Goal: Information Seeking & Learning: Learn about a topic

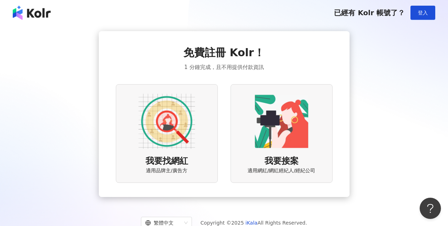
click at [170, 131] on img at bounding box center [166, 121] width 57 height 57
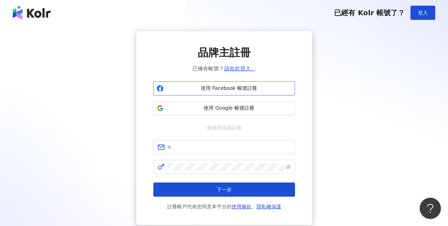
click at [221, 89] on span "使用 Facebook 帳號註冊" at bounding box center [228, 88] width 125 height 7
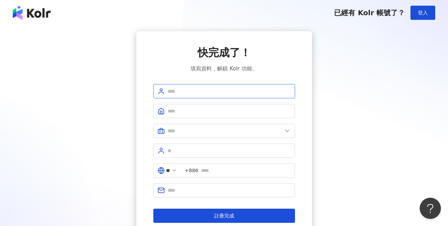
click at [187, 92] on input "text" at bounding box center [228, 91] width 123 height 8
type input "*"
type input "***"
click at [187, 111] on input "text" at bounding box center [228, 111] width 123 height 8
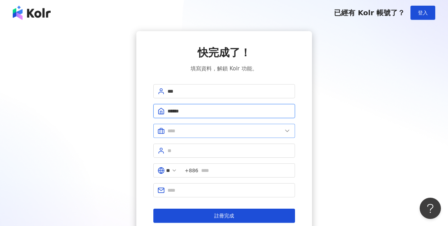
type input "******"
click at [285, 133] on icon at bounding box center [286, 130] width 7 height 7
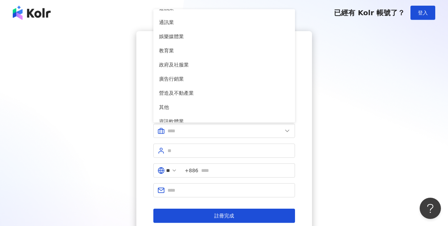
scroll to position [122, 0]
click at [177, 80] on span "廣告行銷業" at bounding box center [224, 80] width 130 height 8
type input "*****"
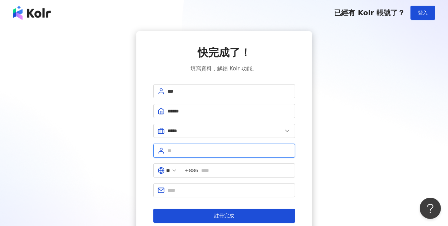
click at [184, 152] on input "text" at bounding box center [228, 151] width 123 height 8
type input "**"
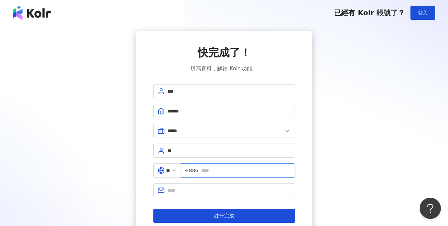
click at [247, 172] on input "text" at bounding box center [246, 171] width 90 height 8
type input "**********"
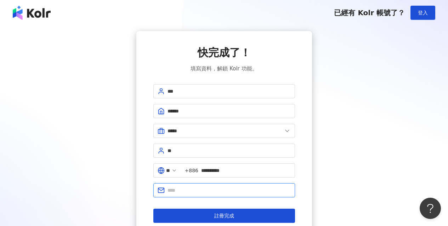
click at [190, 193] on input "text" at bounding box center [228, 190] width 123 height 8
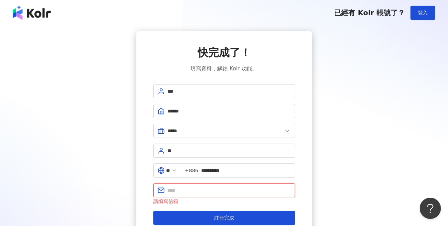
paste input "**********"
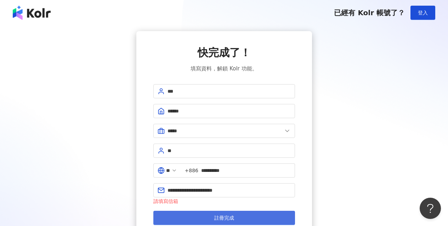
click at [234, 218] on button "註冊完成" at bounding box center [224, 218] width 142 height 14
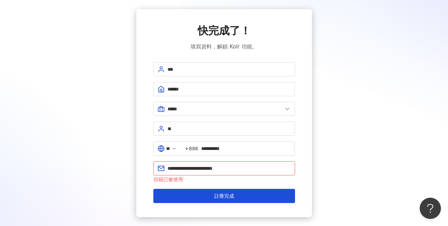
scroll to position [35, 0]
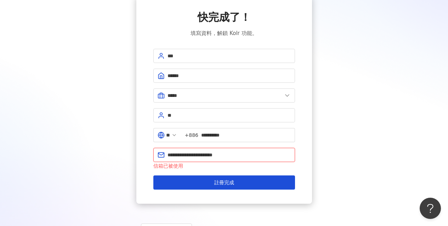
click at [234, 156] on input "**********" at bounding box center [228, 155] width 123 height 8
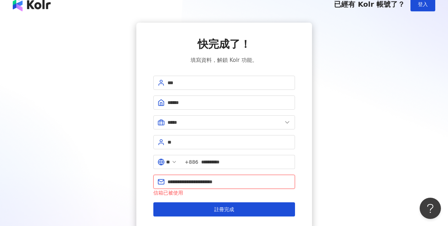
scroll to position [0, 0]
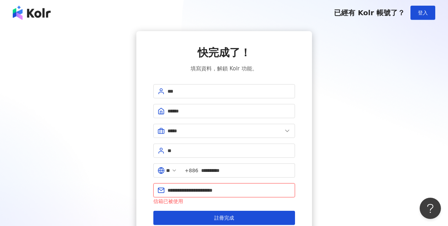
drag, startPoint x: 238, startPoint y: 191, endPoint x: 167, endPoint y: 188, distance: 70.8
click at [167, 188] on input "**********" at bounding box center [228, 190] width 123 height 8
type input "**********"
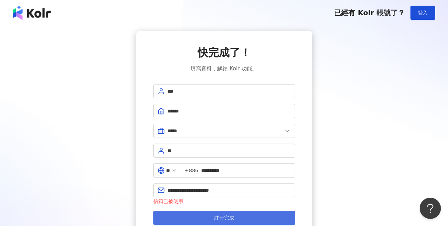
click at [226, 218] on span "註冊完成" at bounding box center [224, 218] width 20 height 6
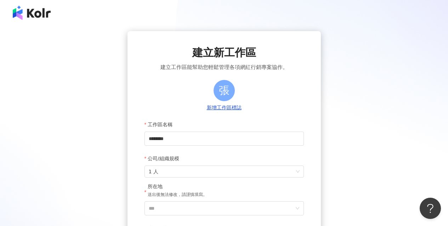
click at [225, 109] on button "新增工作區標誌" at bounding box center [224, 108] width 39 height 8
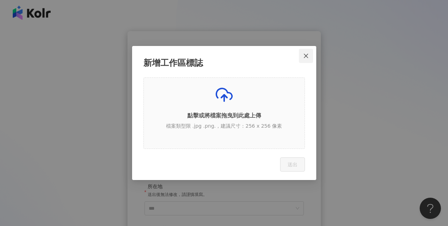
click at [307, 55] on icon "close" at bounding box center [306, 56] width 6 height 6
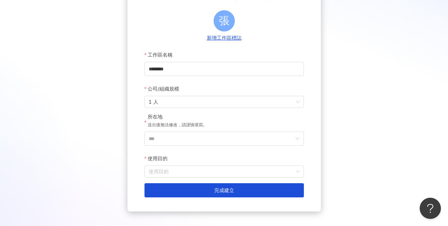
scroll to position [71, 0]
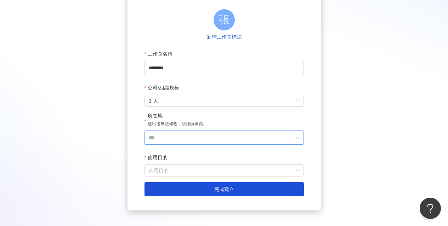
click at [296, 139] on icon "down" at bounding box center [297, 138] width 4 height 4
click at [225, 138] on input "***" at bounding box center [221, 137] width 145 height 13
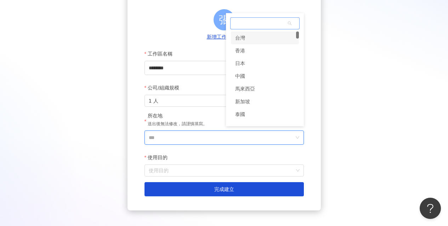
click at [239, 40] on div "台灣" at bounding box center [240, 37] width 10 height 13
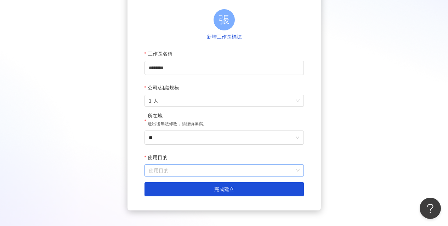
click at [249, 172] on input "使用目的" at bounding box center [224, 170] width 151 height 11
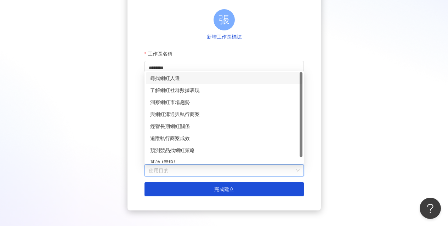
click at [176, 80] on div "尋找網紅人選" at bounding box center [224, 78] width 148 height 8
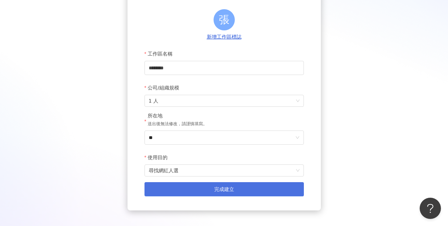
click at [233, 188] on span "完成建立" at bounding box center [224, 189] width 20 height 6
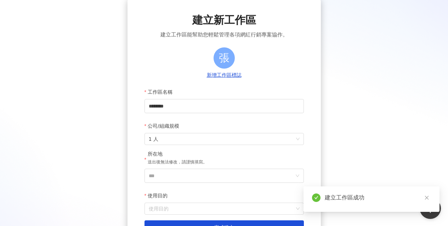
scroll to position [71, 0]
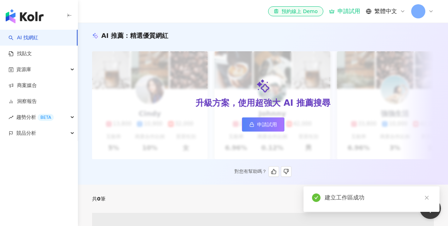
click at [205, 139] on div "升級方案，使用超強大 AI 推薦搜尋 申請試用" at bounding box center [262, 105] width 341 height 108
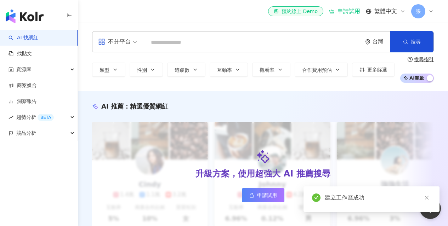
click at [219, 107] on div "AI 推薦 ： 精選優質網紅" at bounding box center [262, 106] width 341 height 9
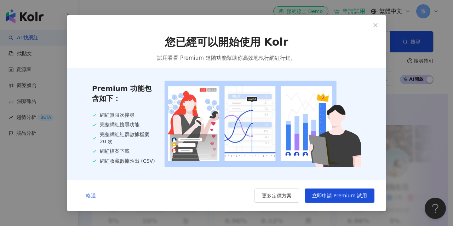
click at [81, 200] on button "略過" at bounding box center [91, 196] width 25 height 14
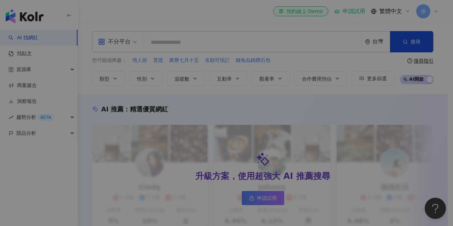
click at [89, 197] on div "Welcome to Kolr 👋 我們能夠幫助您透過 AI 大數據與科技，一站滿足包含網紅篩選、貼文數據分析、專案管理、網紅聯繫等所有網紅行銷需求，讓用戶能…" at bounding box center [226, 134] width 290 height 159
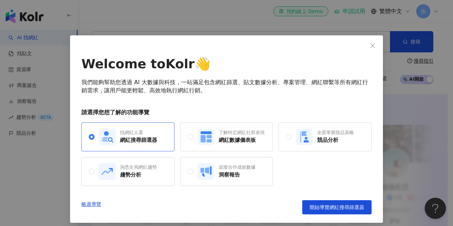
click at [128, 141] on div "網紅搜尋篩選器" at bounding box center [138, 140] width 37 height 7
click at [233, 137] on div "網紅數據儀表板" at bounding box center [242, 140] width 46 height 7
click at [91, 205] on link "略過導覽" at bounding box center [91, 207] width 20 height 14
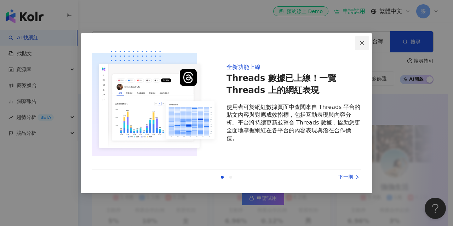
click at [363, 45] on icon "close" at bounding box center [362, 43] width 6 height 6
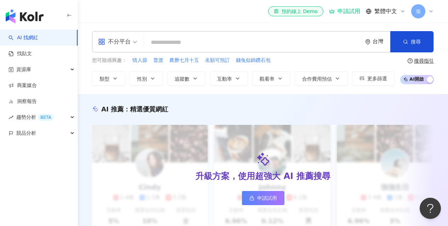
click at [159, 41] on input "search" at bounding box center [253, 42] width 212 height 13
click at [195, 45] on input "search" at bounding box center [253, 42] width 212 height 13
paste input "*****"
type input "*****"
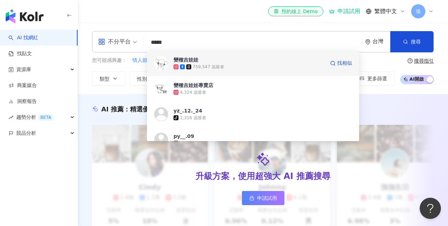
click at [201, 58] on span "變種吉娃娃" at bounding box center [248, 59] width 151 height 7
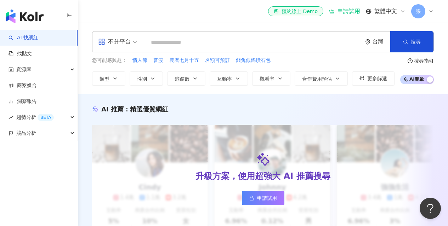
click at [203, 44] on input "search" at bounding box center [253, 42] width 212 height 13
paste input "*****"
type input "*****"
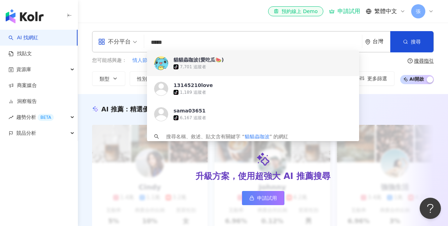
click at [195, 62] on div "貓貓蟲咖波(愛吃瓜🍉)" at bounding box center [198, 59] width 50 height 7
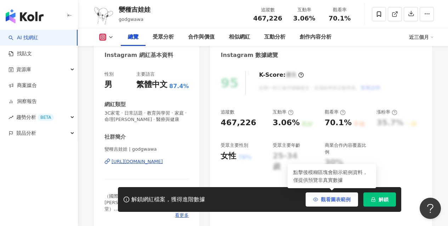
click at [333, 199] on span "觀看圖表範例" at bounding box center [336, 200] width 30 height 6
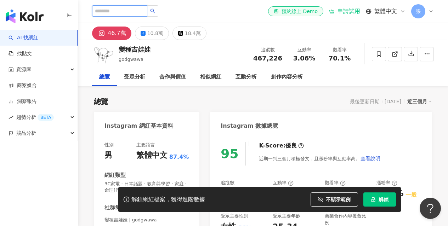
click at [126, 11] on input "search" at bounding box center [119, 10] width 55 height 11
paste input "*****"
type input "*****"
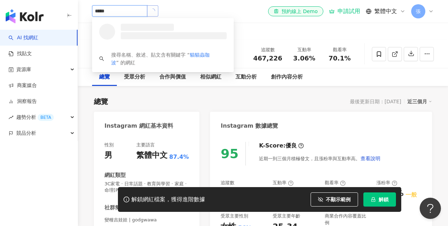
click at [156, 11] on icon "loading" at bounding box center [152, 11] width 6 height 6
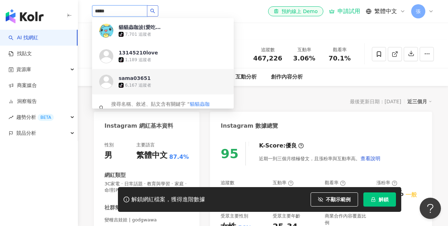
scroll to position [13, 0]
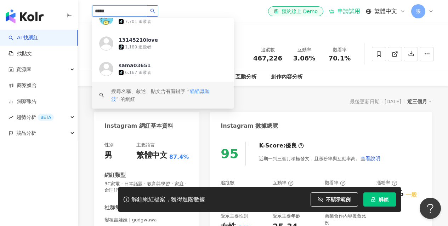
click at [202, 93] on span "貓貓蟲咖波" at bounding box center [160, 94] width 98 height 13
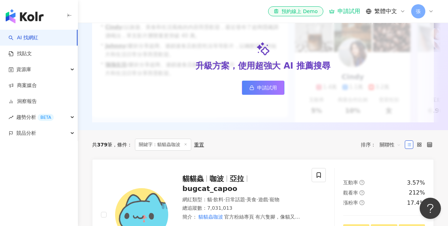
scroll to position [212, 0]
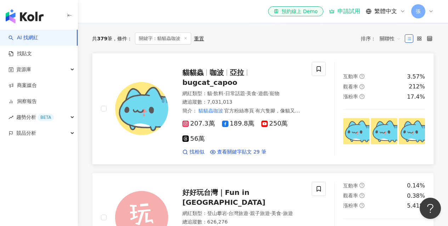
click at [200, 77] on span "貓貓蟲" at bounding box center [192, 72] width 21 height 8
click at [192, 153] on span "找相似" at bounding box center [196, 152] width 15 height 7
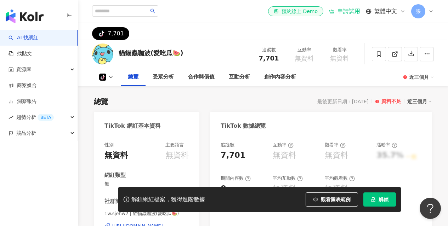
click at [110, 77] on polyline at bounding box center [110, 76] width 3 height 1
click at [109, 76] on icon at bounding box center [111, 77] width 6 height 6
click at [154, 40] on div "tiktok-icon 7,701" at bounding box center [263, 31] width 370 height 17
click at [110, 76] on icon at bounding box center [111, 77] width 6 height 6
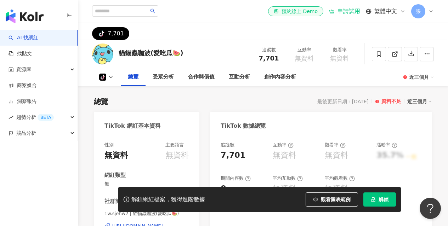
click at [193, 34] on div "tiktok-icon 7,701" at bounding box center [263, 31] width 370 height 17
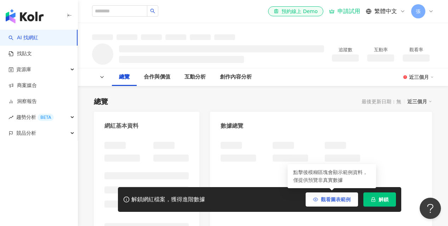
click at [328, 199] on span "觀看圖表範例" at bounding box center [336, 200] width 30 height 6
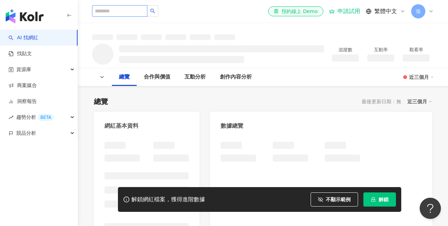
click at [128, 12] on input "search" at bounding box center [119, 10] width 55 height 11
click at [139, 9] on input "search" at bounding box center [119, 10] width 55 height 11
paste input "*****"
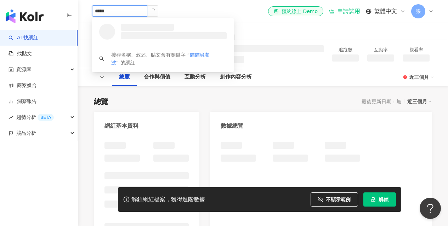
click at [156, 10] on icon "loading" at bounding box center [152, 11] width 6 height 6
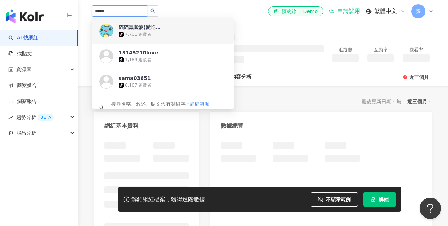
type input "****"
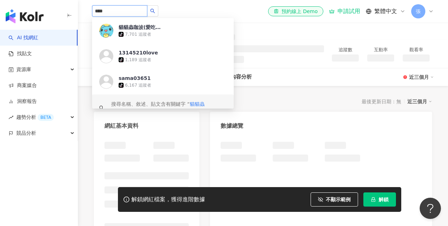
scroll to position [13, 0]
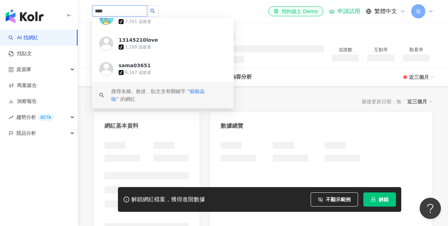
click at [199, 92] on span "貓貓蟲咖" at bounding box center [157, 94] width 93 height 13
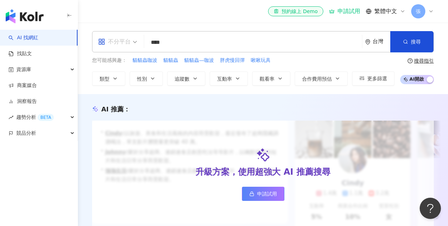
click at [134, 43] on span "不分平台" at bounding box center [117, 41] width 39 height 11
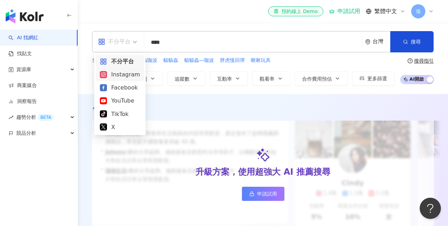
click at [120, 76] on div "Instagram" at bounding box center [120, 74] width 40 height 9
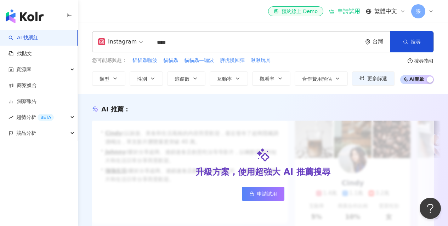
click at [405, 42] on icon "button" at bounding box center [405, 41] width 5 height 5
click at [185, 44] on input "****" at bounding box center [256, 42] width 206 height 13
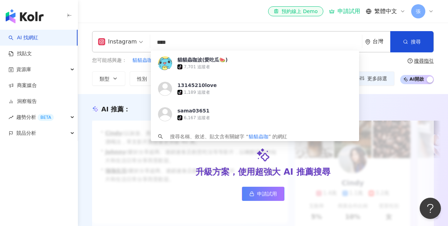
click at [185, 44] on input "****" at bounding box center [256, 42] width 206 height 13
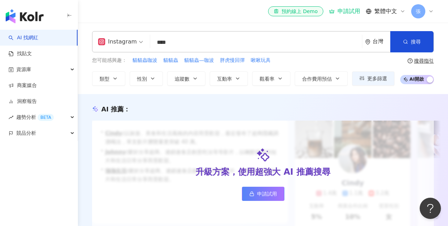
click at [381, 62] on div "您可能感興趣： 貓貓蟲咖波 貓貓蟲 貓貓蟲—咖波 胖虎慢回彈 啾啾玩具" at bounding box center [243, 61] width 302 height 8
click at [189, 41] on input "****" at bounding box center [256, 42] width 206 height 13
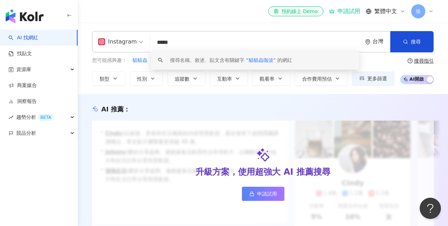
click at [266, 61] on span "貓貓蟲咖波" at bounding box center [260, 60] width 25 height 6
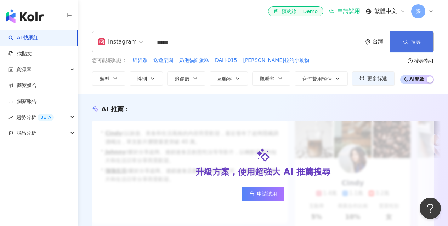
type input "*****"
click at [413, 42] on span "搜尋" at bounding box center [416, 42] width 10 height 6
click at [411, 44] on span "搜尋" at bounding box center [416, 42] width 10 height 6
click at [229, 44] on input "*****" at bounding box center [256, 42] width 206 height 13
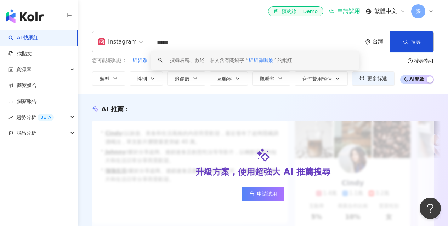
click at [265, 59] on span "貓貓蟲咖波" at bounding box center [260, 60] width 25 height 6
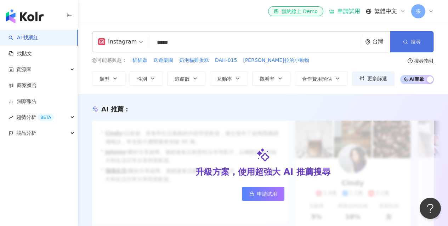
click at [411, 42] on span "搜尋" at bounding box center [416, 42] width 10 height 6
click at [137, 43] on span "Instagram" at bounding box center [120, 41] width 45 height 11
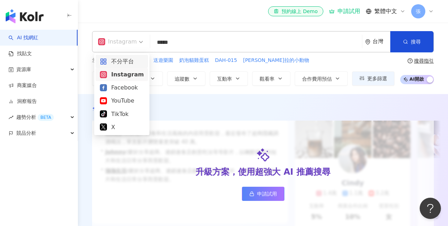
click at [120, 63] on div "不分平台" at bounding box center [122, 61] width 44 height 9
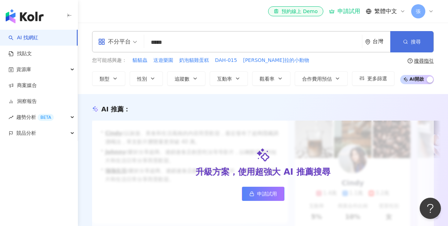
click at [408, 43] on button "搜尋" at bounding box center [411, 41] width 43 height 21
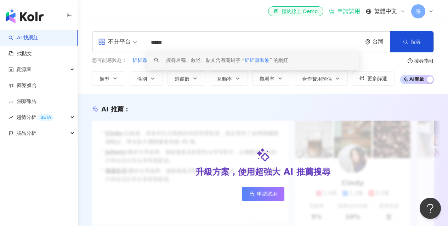
drag, startPoint x: 183, startPoint y: 43, endPoint x: 147, endPoint y: 42, distance: 36.5
click at [147, 42] on div "不分平台 ***** 台灣 搜尋 keyword 搜尋名稱、敘述、貼文含有關鍵字 “ 貓貓蟲咖波 ” 的網紅" at bounding box center [262, 41] width 341 height 21
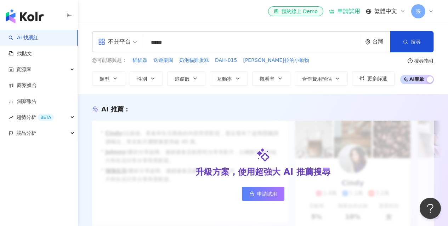
click at [203, 18] on div "el-icon-cs 預約線上 Demo 申請試用 繁體中文 張" at bounding box center [262, 11] width 341 height 23
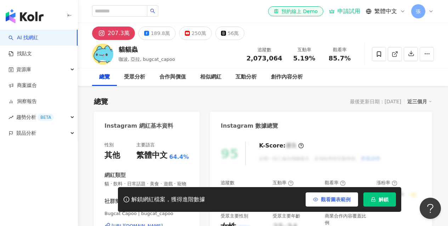
click at [327, 201] on span "觀看圖表範例" at bounding box center [336, 200] width 30 height 6
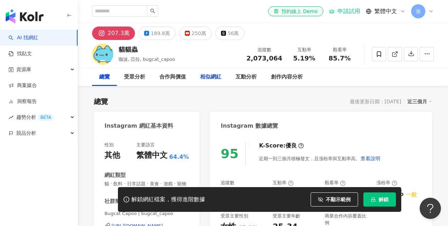
click at [211, 78] on div "相似網紅" at bounding box center [210, 77] width 21 height 8
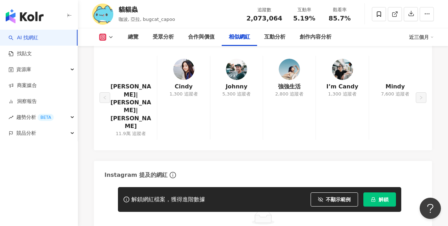
scroll to position [1152, 0]
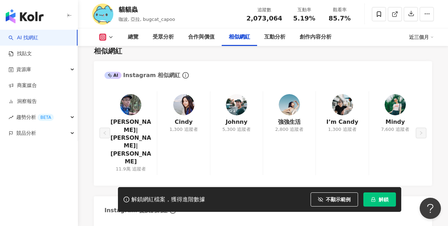
click at [110, 78] on icon at bounding box center [110, 75] width 4 height 4
click at [116, 79] on div "AI" at bounding box center [112, 75] width 17 height 7
click at [113, 79] on div "AI" at bounding box center [112, 75] width 17 height 7
click at [162, 39] on div "受眾分析" at bounding box center [163, 37] width 21 height 8
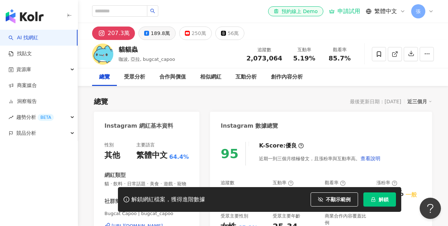
click at [157, 32] on div "189.8萬" at bounding box center [160, 33] width 19 height 10
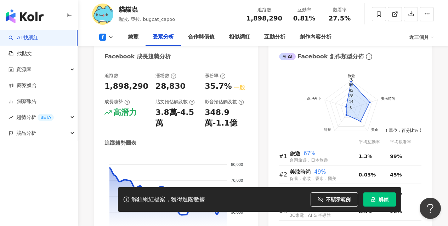
scroll to position [637, 0]
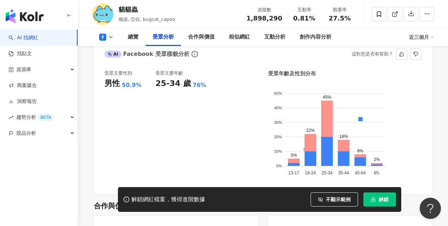
click at [182, 138] on div "受眾主要年齡 25-34 歲 76%" at bounding box center [180, 126] width 51 height 113
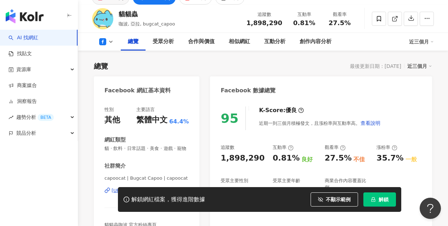
scroll to position [0, 0]
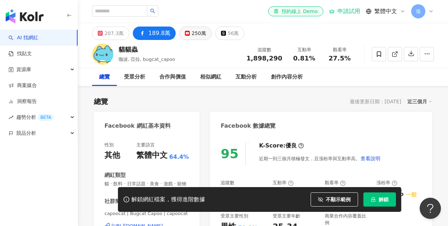
click at [194, 33] on div "250萬" at bounding box center [198, 33] width 15 height 10
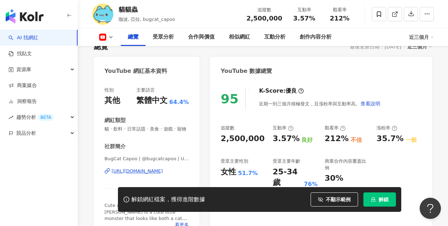
scroll to position [35, 0]
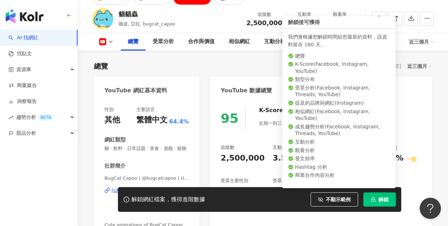
click at [379, 197] on span "解鎖" at bounding box center [383, 200] width 10 height 6
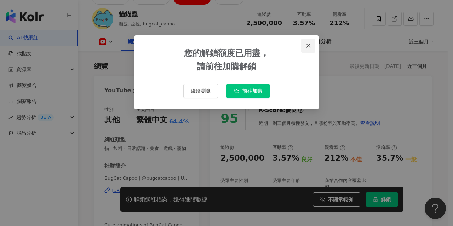
click at [310, 45] on icon "close" at bounding box center [308, 46] width 6 height 6
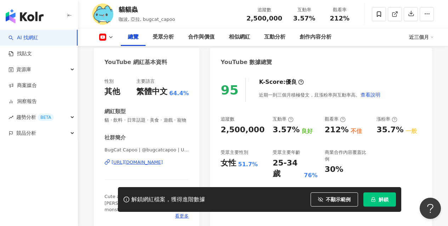
scroll to position [106, 0]
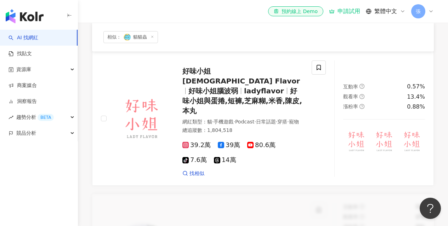
scroll to position [212, 0]
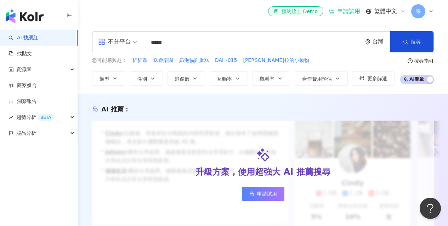
drag, startPoint x: 449, startPoint y: 4, endPoint x: 166, endPoint y: 12, distance: 283.2
click at [166, 12] on div "el-icon-cs 預約線上 Demo 申請試用 繁體中文 張" at bounding box center [262, 11] width 341 height 23
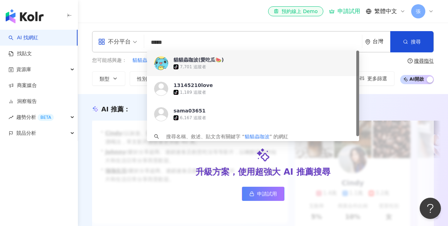
click at [180, 45] on input "*****" at bounding box center [253, 42] width 212 height 13
drag, startPoint x: 186, startPoint y: 43, endPoint x: 153, endPoint y: 41, distance: 33.0
click at [153, 41] on input "*****" at bounding box center [253, 42] width 212 height 13
paste input "search"
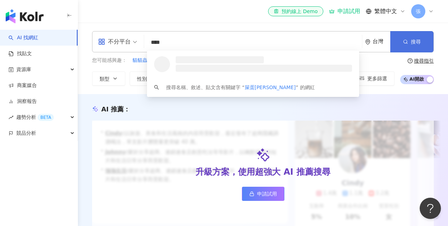
click at [414, 41] on span "搜尋" at bounding box center [416, 42] width 10 height 6
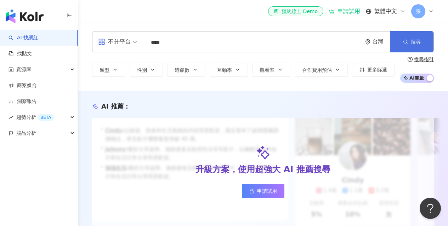
click at [407, 41] on icon "button" at bounding box center [405, 41] width 5 height 5
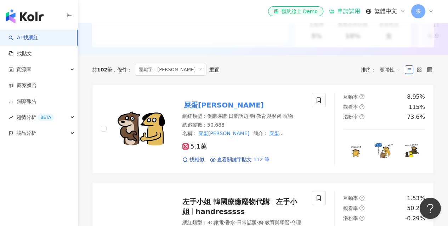
scroll to position [212, 0]
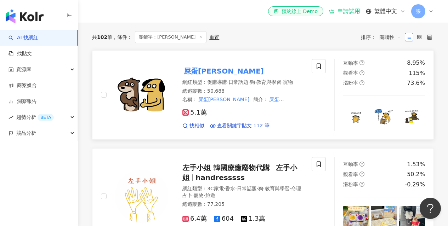
click at [200, 75] on mark "屎蛋[PERSON_NAME]" at bounding box center [223, 70] width 83 height 11
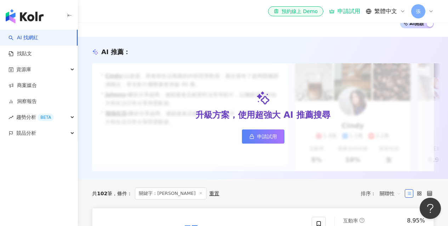
scroll to position [0, 0]
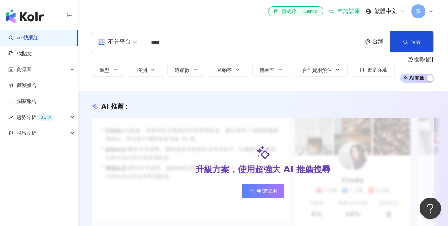
click at [171, 46] on input "****" at bounding box center [253, 42] width 212 height 13
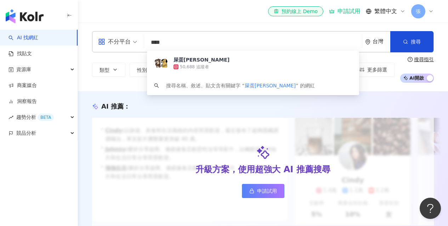
drag, startPoint x: 179, startPoint y: 43, endPoint x: 147, endPoint y: 43, distance: 32.6
click at [147, 43] on div "不分平台 **** 台灣 搜尋 4d151925-40ef-4207-903e-9effddcbbe7c 屎蛋唐尼 50,688 追蹤者 搜尋名稱、敘述、貼文…" at bounding box center [262, 41] width 341 height 21
paste input "*****"
type input "*********"
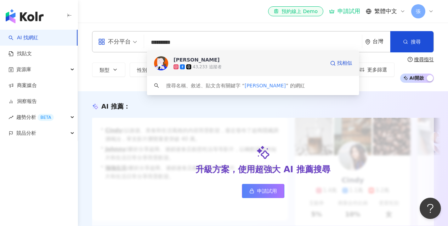
click at [188, 59] on div "Minghan H" at bounding box center [196, 59] width 46 height 7
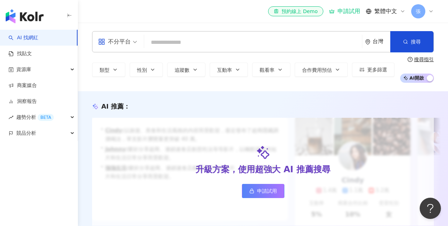
click at [165, 44] on input "search" at bounding box center [253, 42] width 212 height 13
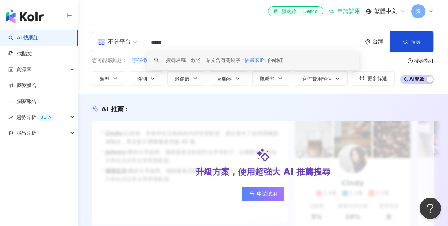
click at [258, 62] on span "插畫家IP" at bounding box center [254, 60] width 19 height 6
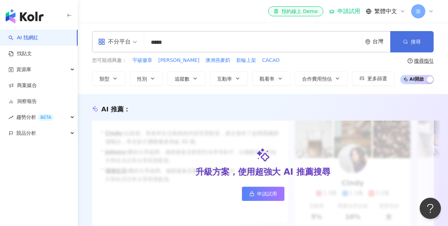
type input "*****"
click at [404, 44] on icon "button" at bounding box center [405, 41] width 5 height 5
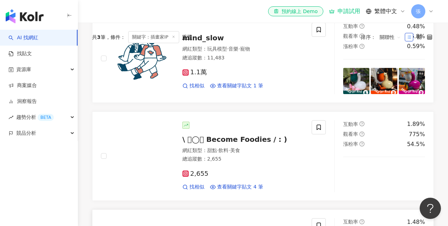
scroll to position [116, 0]
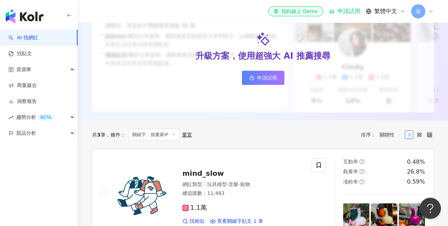
click at [392, 138] on span "關聯性" at bounding box center [389, 134] width 21 height 11
click at [304, 141] on div "共 3 筆 條件 ： 關鍵字：插畫家IP 重置 排序： 關聯性" at bounding box center [262, 135] width 341 height 12
click at [189, 138] on div "重置" at bounding box center [187, 135] width 10 height 6
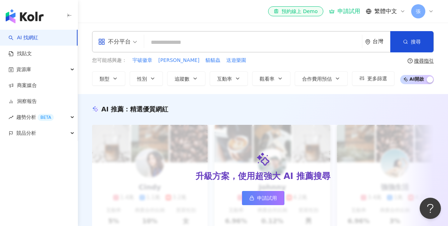
click at [184, 38] on input "search" at bounding box center [253, 42] width 212 height 13
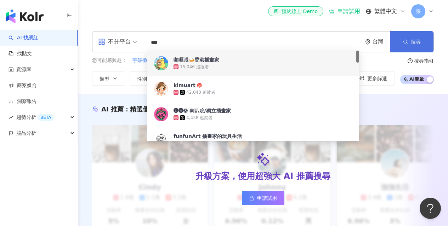
click at [406, 41] on circle "button" at bounding box center [404, 41] width 3 height 3
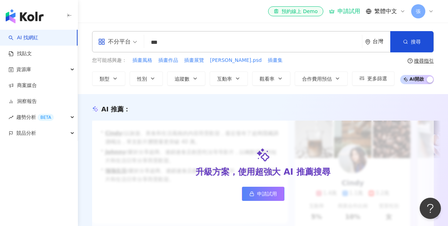
click at [167, 44] on input "***" at bounding box center [253, 42] width 212 height 13
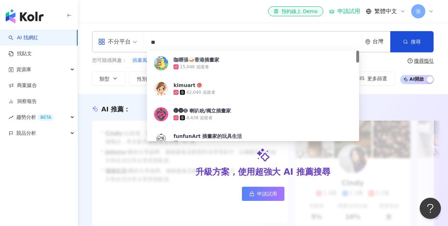
type input "*"
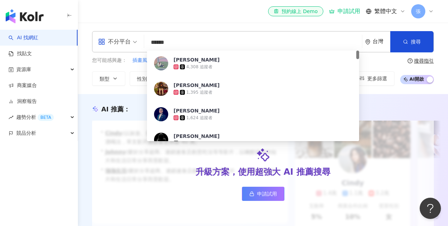
type input "*******"
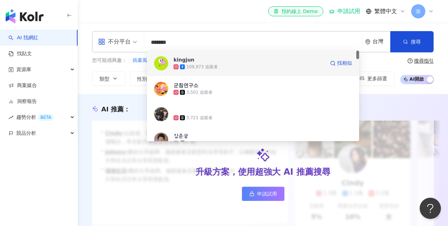
click at [187, 59] on div "kingjun" at bounding box center [183, 59] width 21 height 7
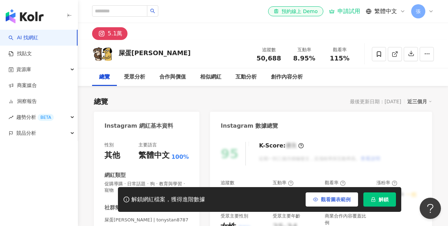
click at [326, 200] on span "觀看圖表範例" at bounding box center [336, 200] width 30 height 6
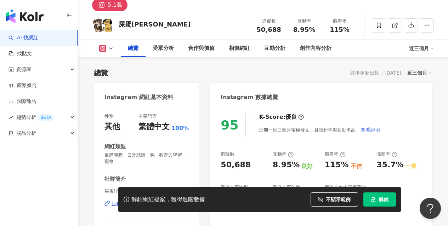
scroll to position [71, 0]
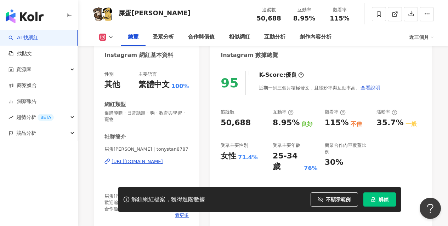
click at [109, 37] on icon at bounding box center [111, 37] width 6 height 6
click at [111, 37] on icon at bounding box center [111, 37] width 6 height 6
click at [108, 37] on icon at bounding box center [111, 37] width 6 height 6
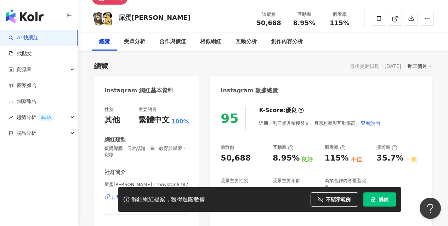
scroll to position [0, 0]
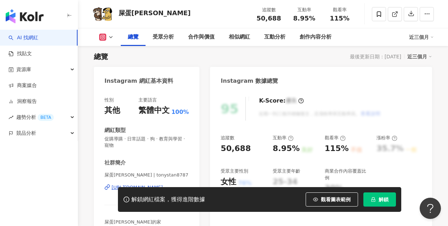
scroll to position [71, 0]
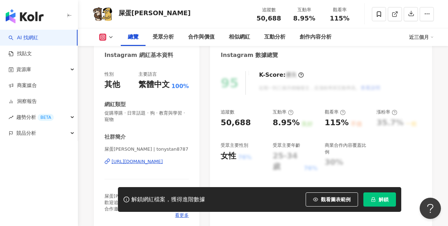
click at [109, 37] on icon at bounding box center [111, 37] width 6 height 6
click at [150, 14] on div "屎蛋[PERSON_NAME] 追蹤數 50,688 互動率 8.95% 觀看率 115%" at bounding box center [263, 14] width 370 height 28
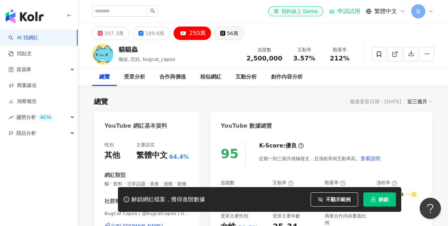
click at [227, 34] on div "56萬" at bounding box center [232, 33] width 11 height 10
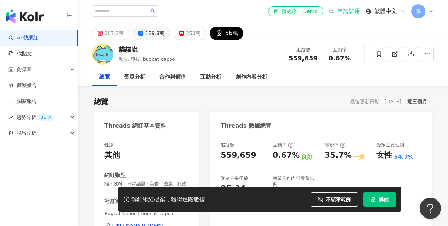
click at [153, 33] on div "189.8萬" at bounding box center [154, 33] width 19 height 10
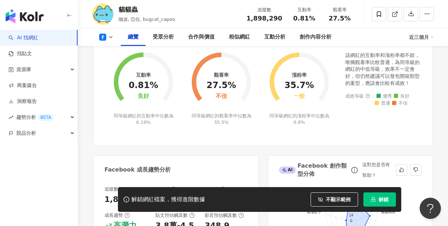
scroll to position [142, 0]
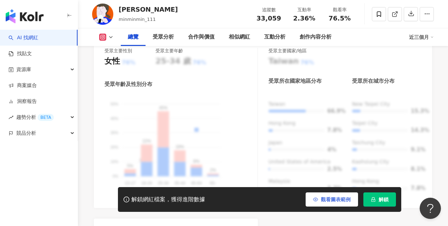
click at [332, 200] on span "觀看圖表範例" at bounding box center [336, 200] width 30 height 6
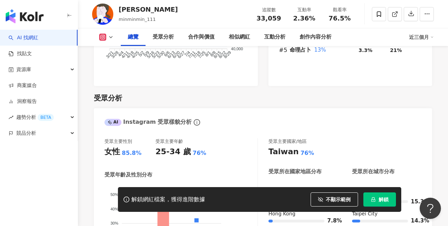
scroll to position [495, 0]
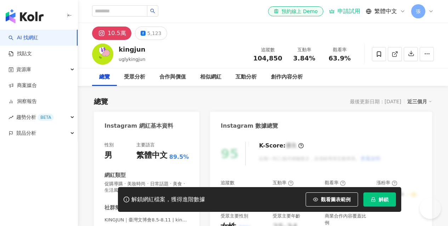
scroll to position [389, 0]
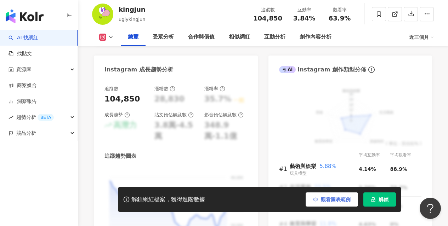
click at [325, 197] on span "觀看圖表範例" at bounding box center [336, 200] width 30 height 6
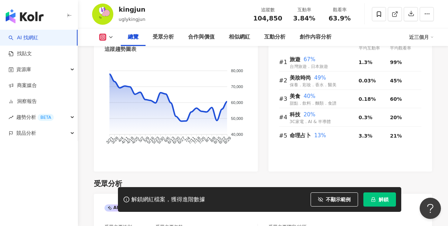
scroll to position [460, 0]
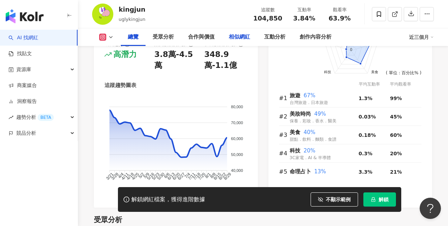
click at [240, 40] on div "相似網紅" at bounding box center [239, 37] width 21 height 8
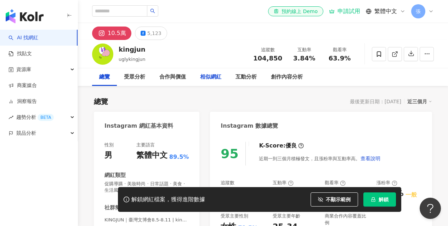
click at [211, 77] on div "相似網紅" at bounding box center [210, 77] width 21 height 8
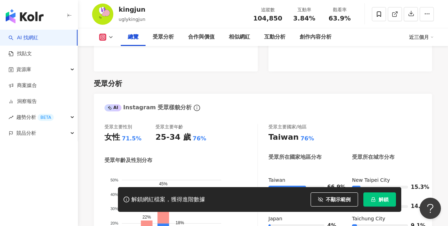
scroll to position [592, 0]
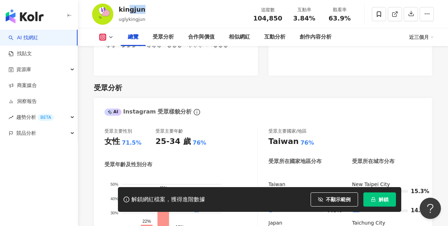
drag, startPoint x: 143, startPoint y: 11, endPoint x: 124, endPoint y: 10, distance: 19.5
click at [124, 10] on div "kingjun" at bounding box center [132, 9] width 27 height 9
drag, startPoint x: 118, startPoint y: 9, endPoint x: 145, endPoint y: 11, distance: 27.7
click at [145, 11] on div "kingjun uglykingjun 追蹤數 104,850 互動率 3.84% 觀看率 63.9%" at bounding box center [263, 14] width 370 height 28
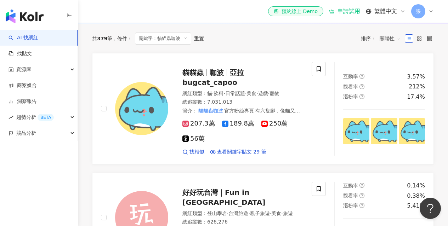
scroll to position [212, 0]
